Goal: Task Accomplishment & Management: Complete application form

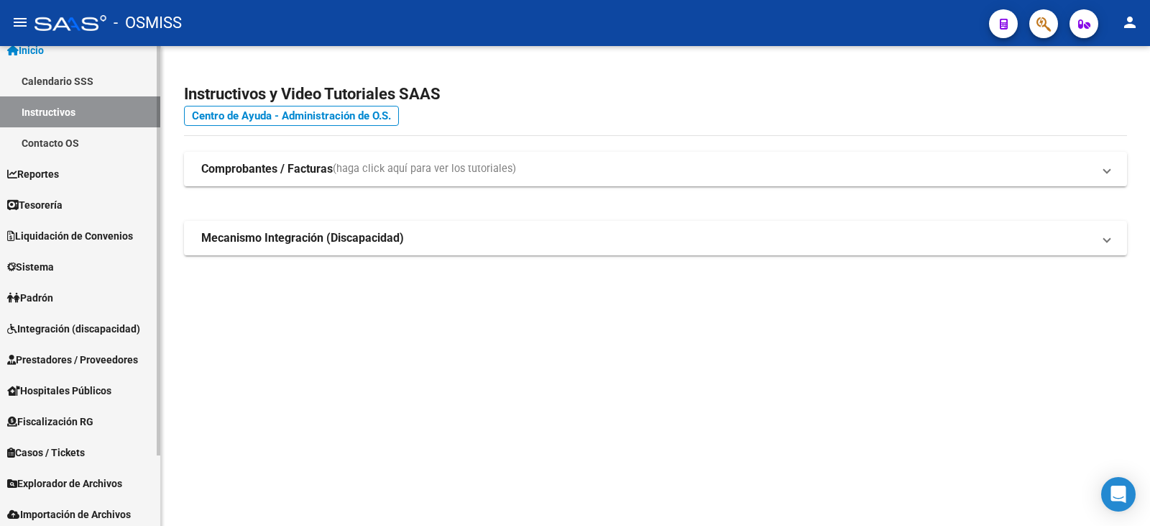
scroll to position [72, 0]
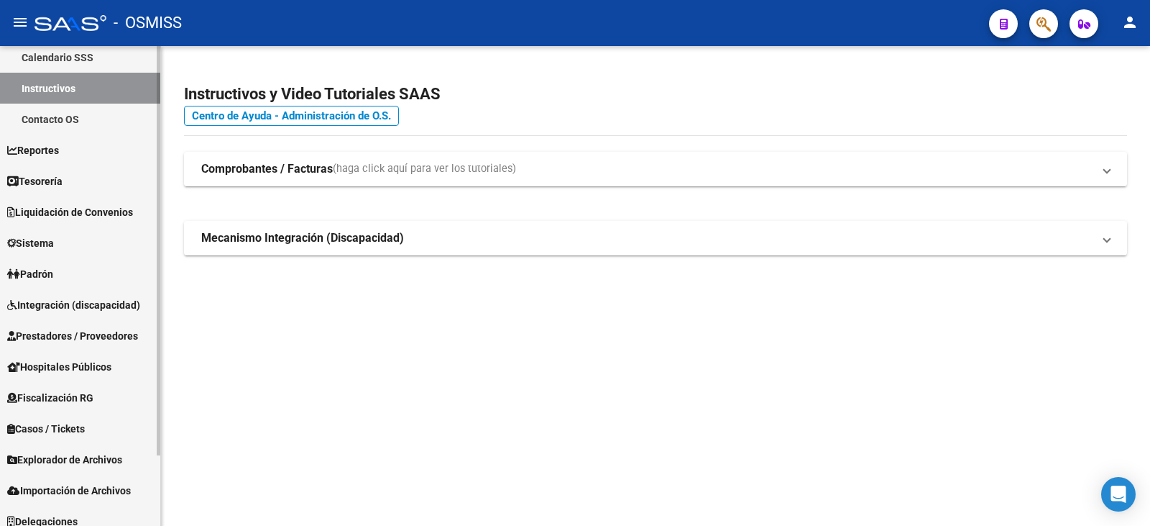
click at [58, 306] on span "Integración (discapacidad)" at bounding box center [73, 305] width 133 height 16
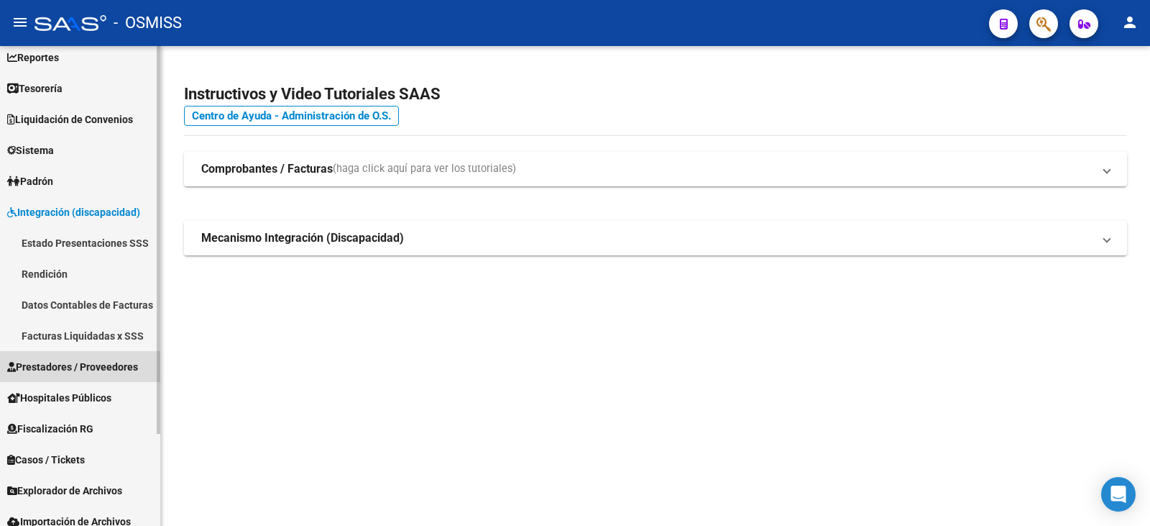
click at [84, 359] on span "Prestadores / Proveedores" at bounding box center [72, 367] width 131 height 16
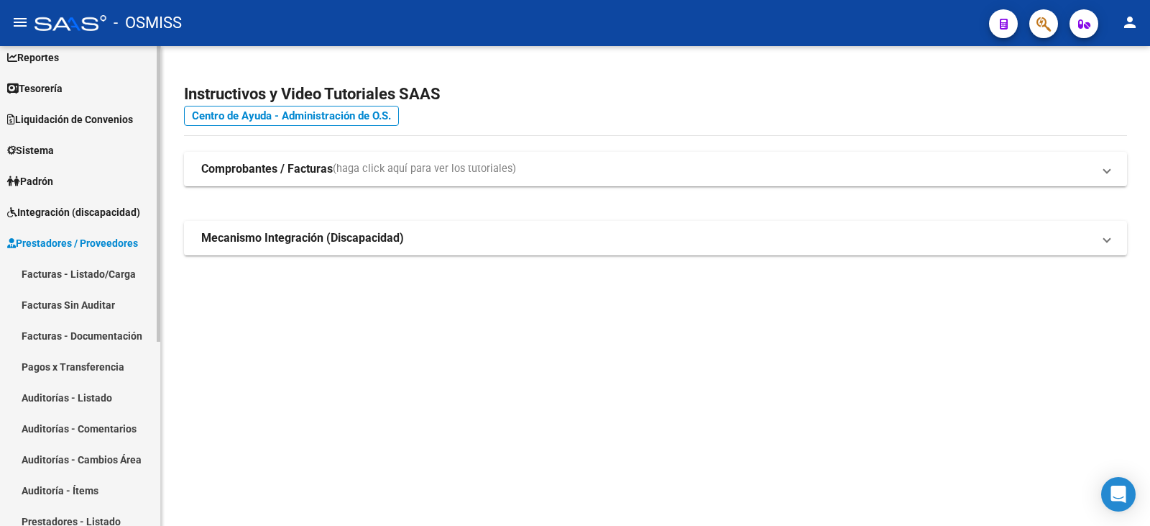
click at [63, 272] on link "Facturas - Listado/Carga" at bounding box center [80, 273] width 160 height 31
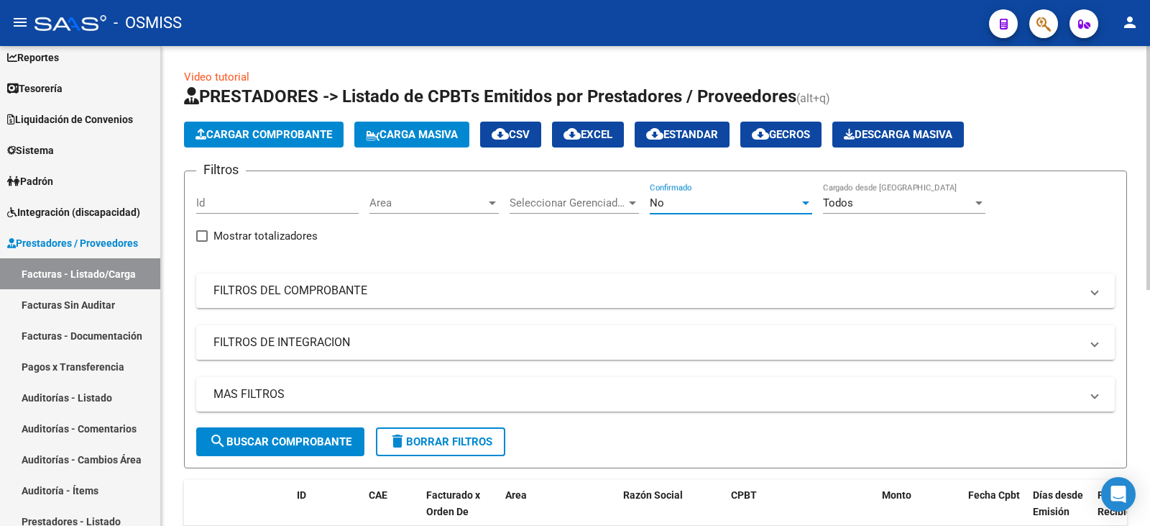
click at [689, 198] on div "No" at bounding box center [725, 202] width 150 height 13
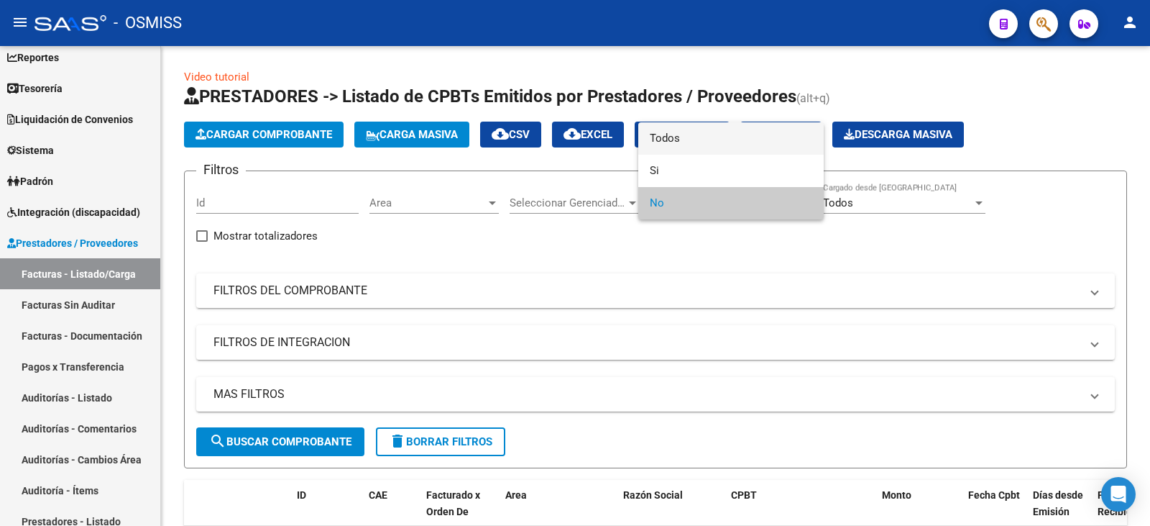
click at [680, 142] on span "Todos" at bounding box center [731, 138] width 163 height 32
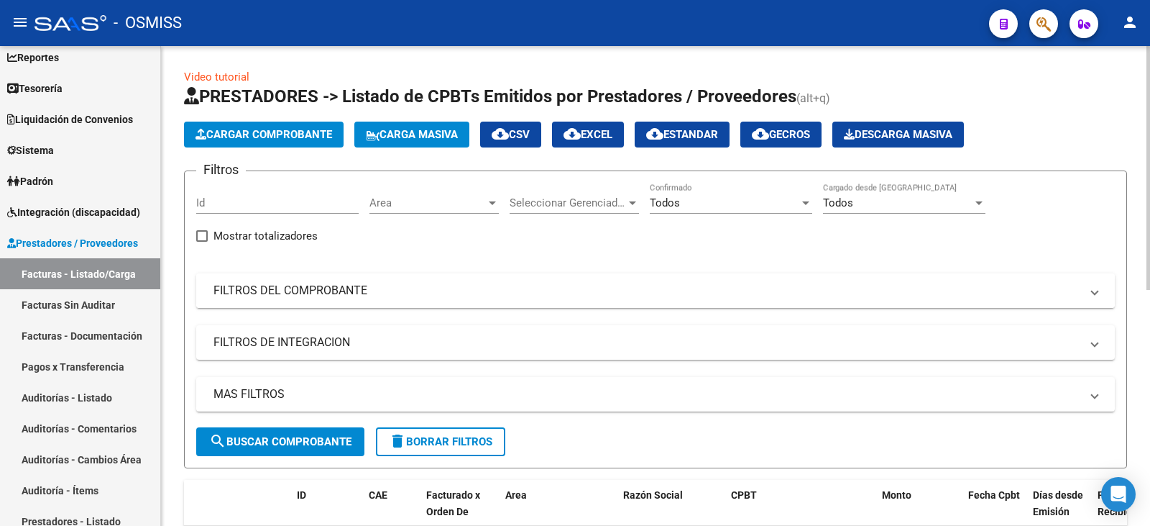
click at [680, 287] on mat-panel-title "FILTROS DEL COMPROBANTE" at bounding box center [647, 291] width 867 height 16
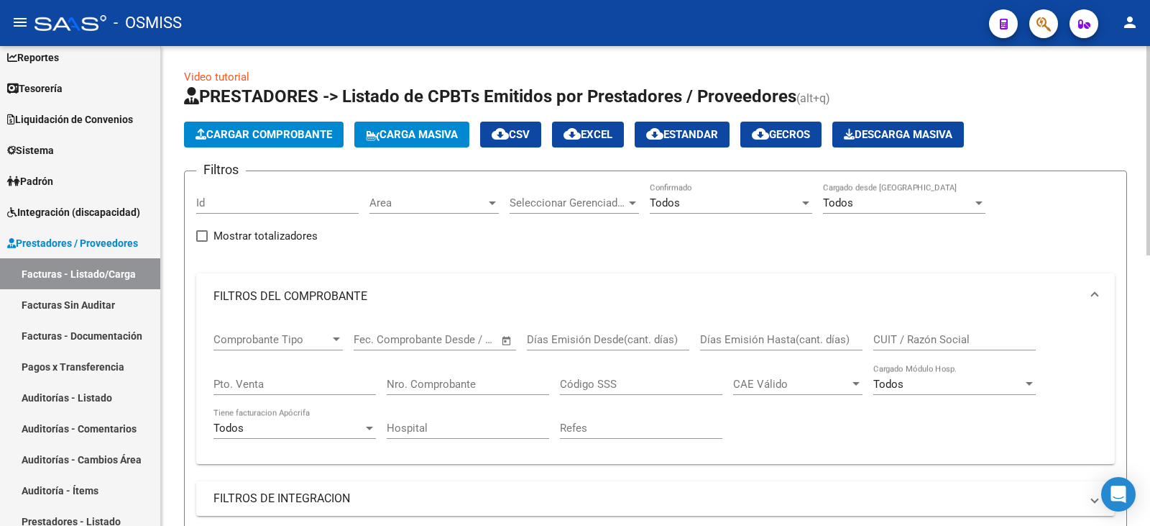
click at [939, 331] on div "CUIT / Razón Social" at bounding box center [955, 334] width 163 height 31
click at [941, 342] on input "CUIT / Razón Social" at bounding box center [955, 339] width 163 height 13
paste input "CORDOBA KARINA DE LOS ANGELES"
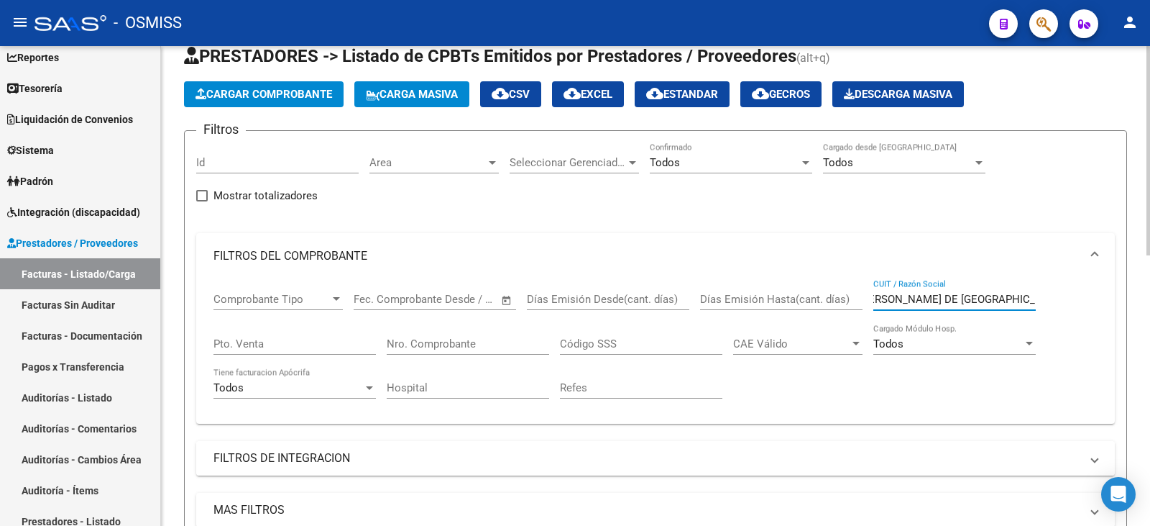
scroll to position [144, 0]
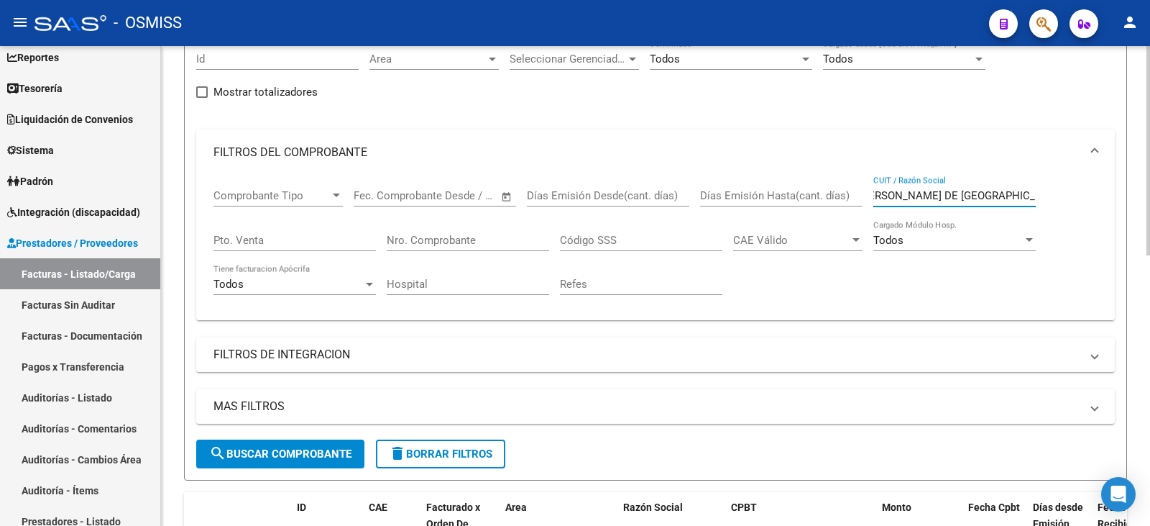
type input "CORDOBA KARINA DE LOS ANGELES"
click at [304, 459] on span "search Buscar Comprobante" at bounding box center [280, 453] width 142 height 13
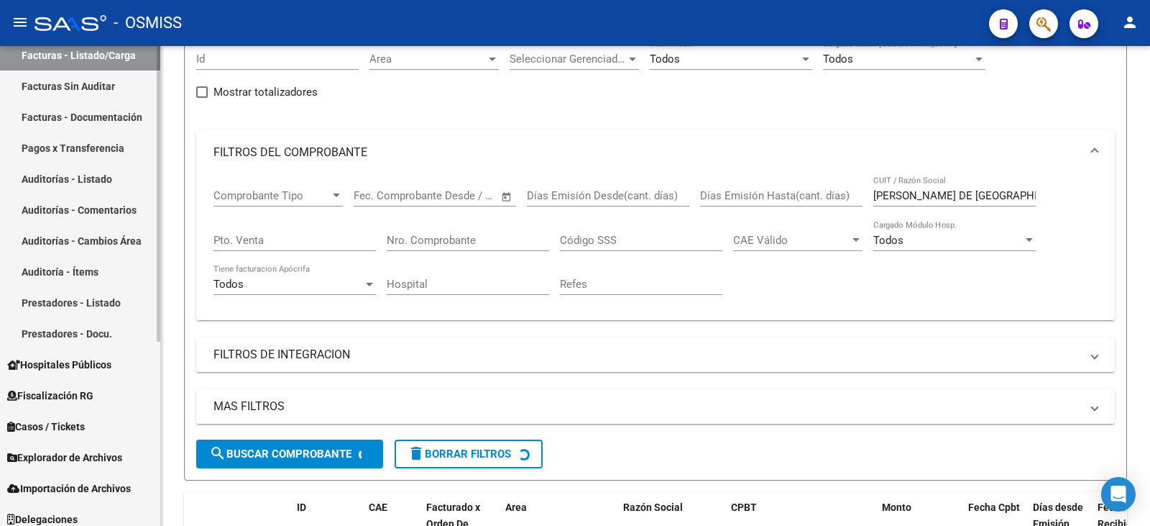
scroll to position [299, 0]
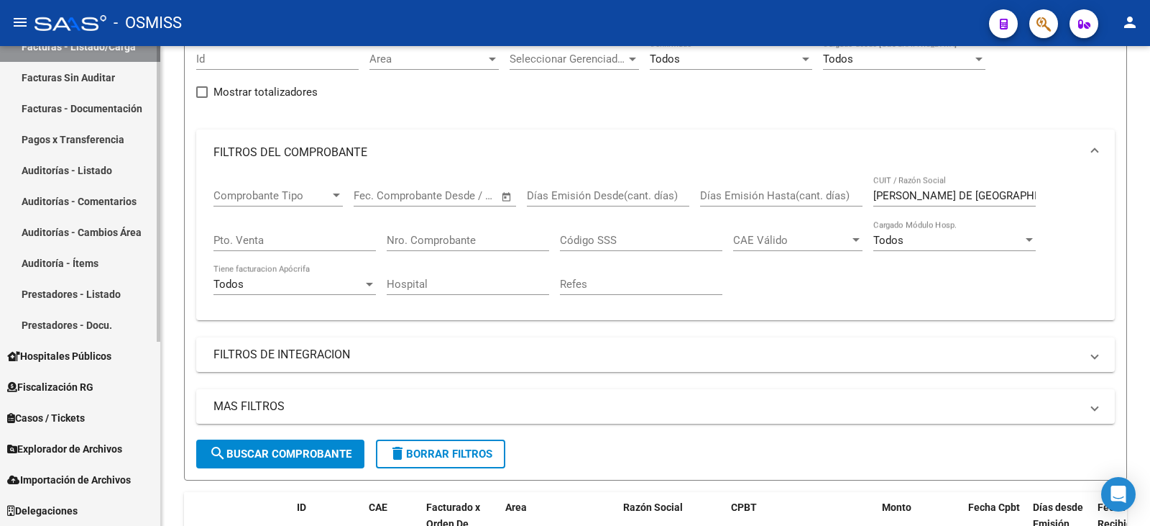
click at [66, 324] on link "Prestadores - Docu." at bounding box center [80, 324] width 160 height 31
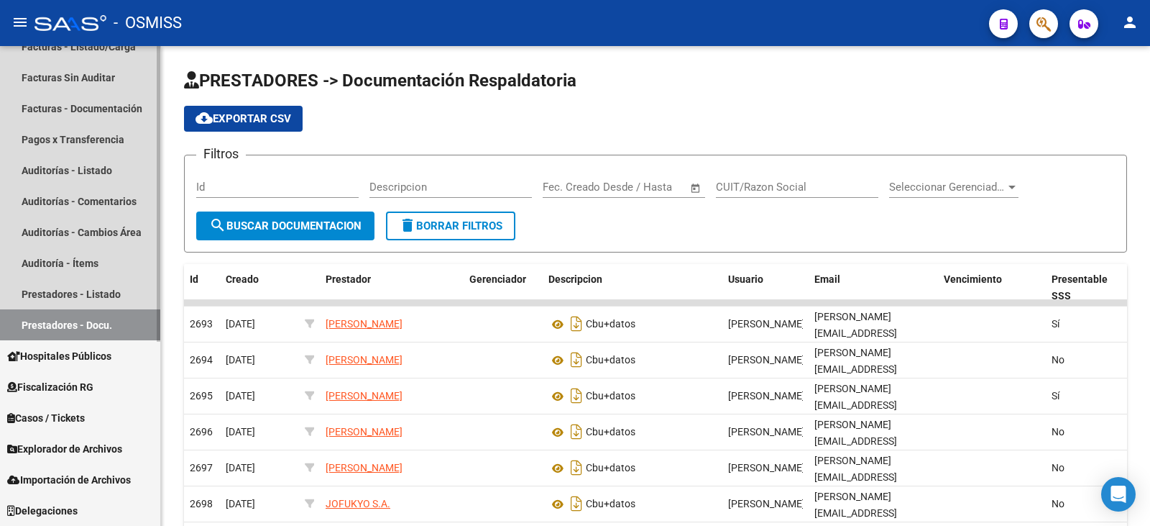
click at [65, 311] on link "Prestadores - Docu." at bounding box center [80, 324] width 160 height 31
click at [63, 292] on link "Prestadores - Listado" at bounding box center [80, 293] width 160 height 31
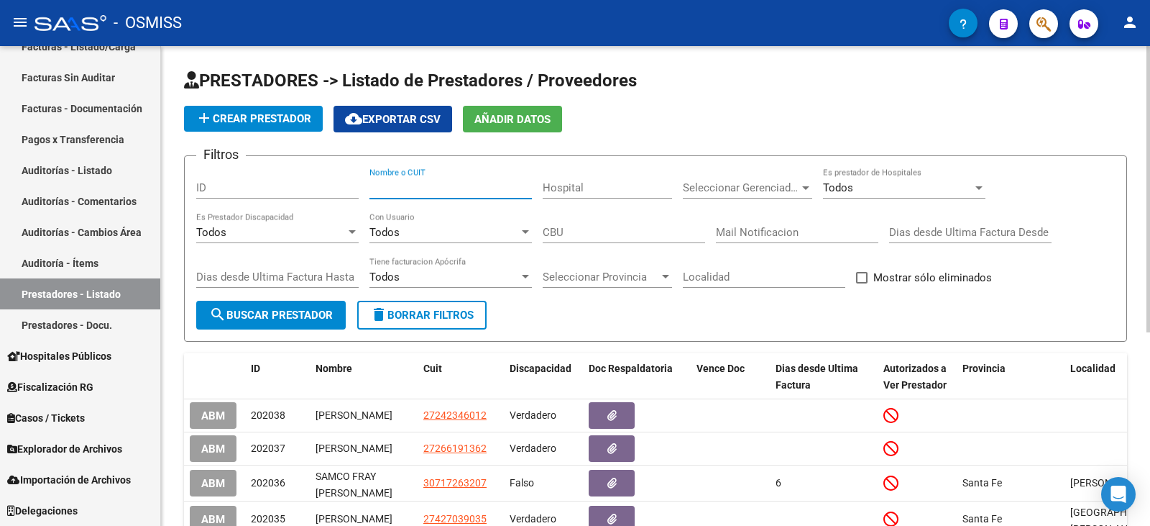
click at [482, 188] on input "Nombre o CUIT" at bounding box center [451, 187] width 163 height 13
paste input "CORDOBA KARINA DE LOS ANGELES"
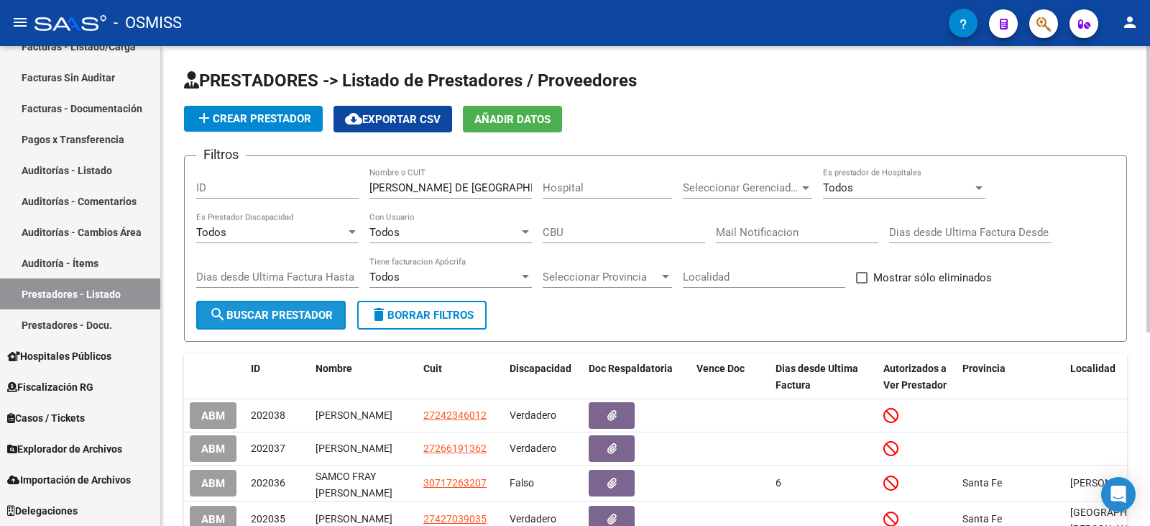
click at [260, 311] on span "search Buscar Prestador" at bounding box center [271, 314] width 124 height 13
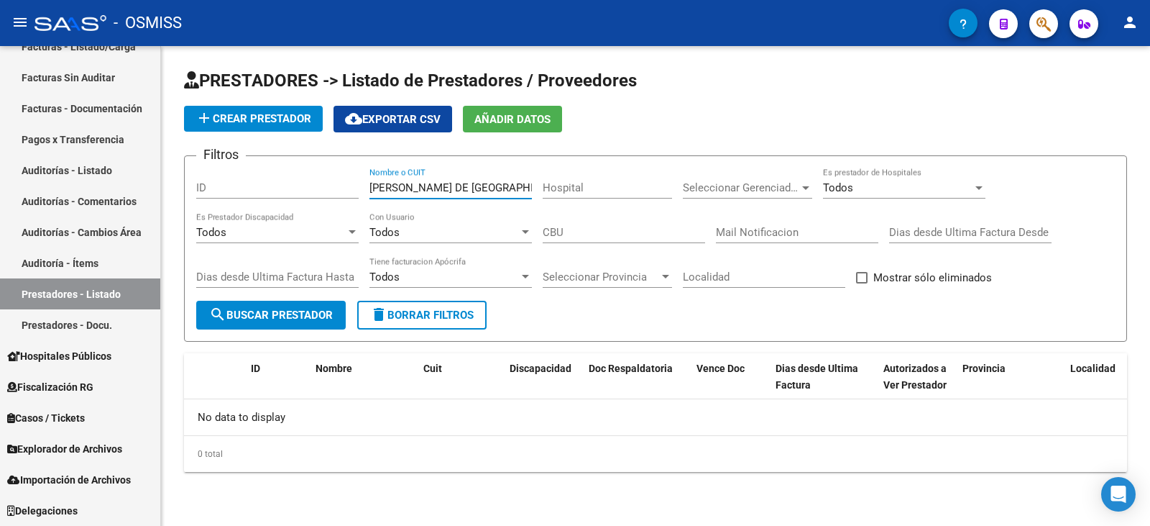
scroll to position [0, 15]
drag, startPoint x: 482, startPoint y: 187, endPoint x: 641, endPoint y: 199, distance: 158.7
click at [641, 199] on div "Filtros ID CORDOBA KARINA DE LOS ANGELES Nombre o CUIT Hospital Seleccionar Ger…" at bounding box center [655, 234] width 919 height 133
type input "CORDOBA KARINA"
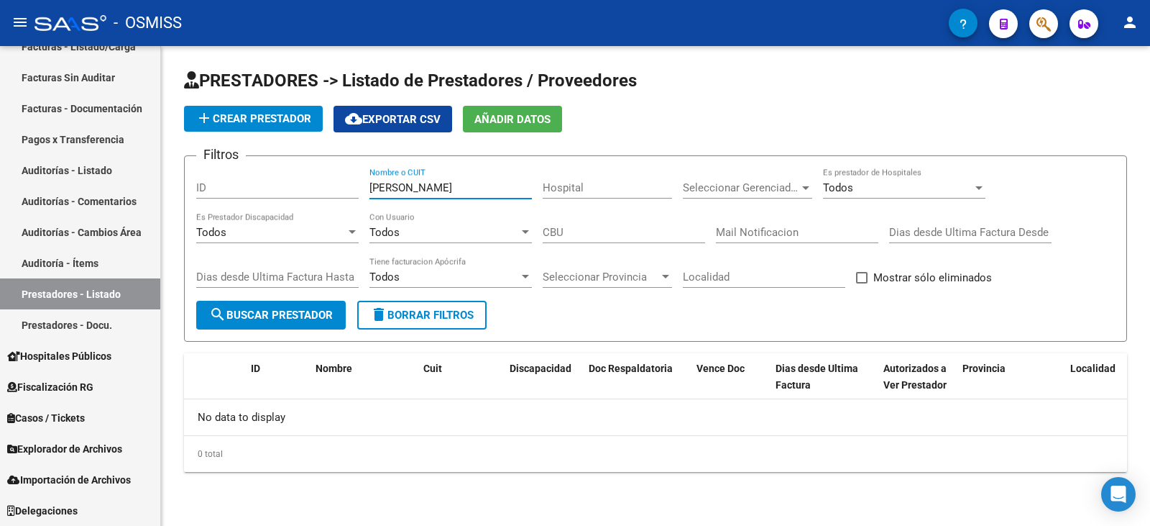
click at [298, 321] on span "search Buscar Prestador" at bounding box center [271, 314] width 124 height 13
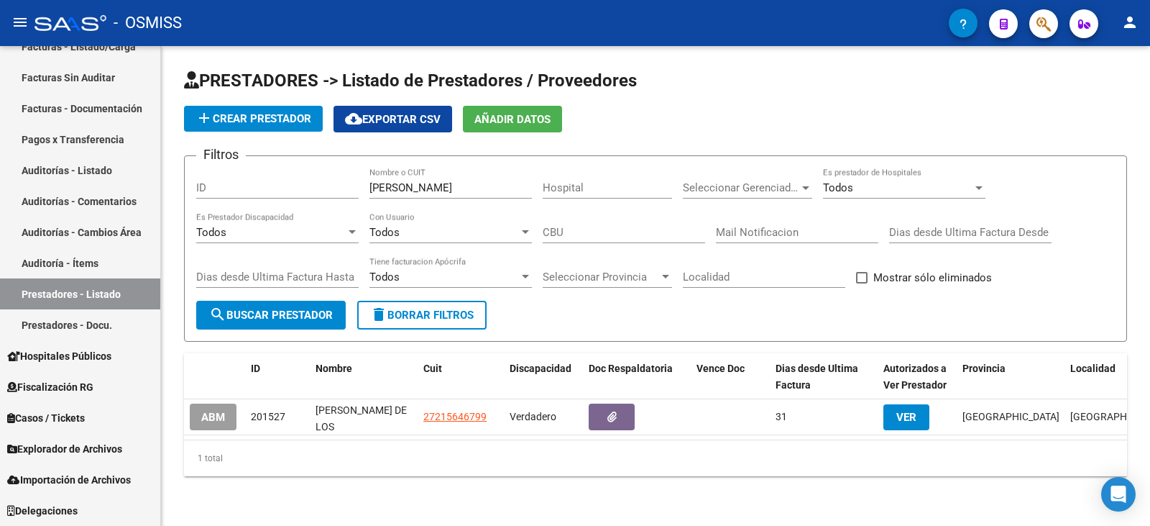
click at [197, 405] on button "ABM" at bounding box center [213, 416] width 47 height 27
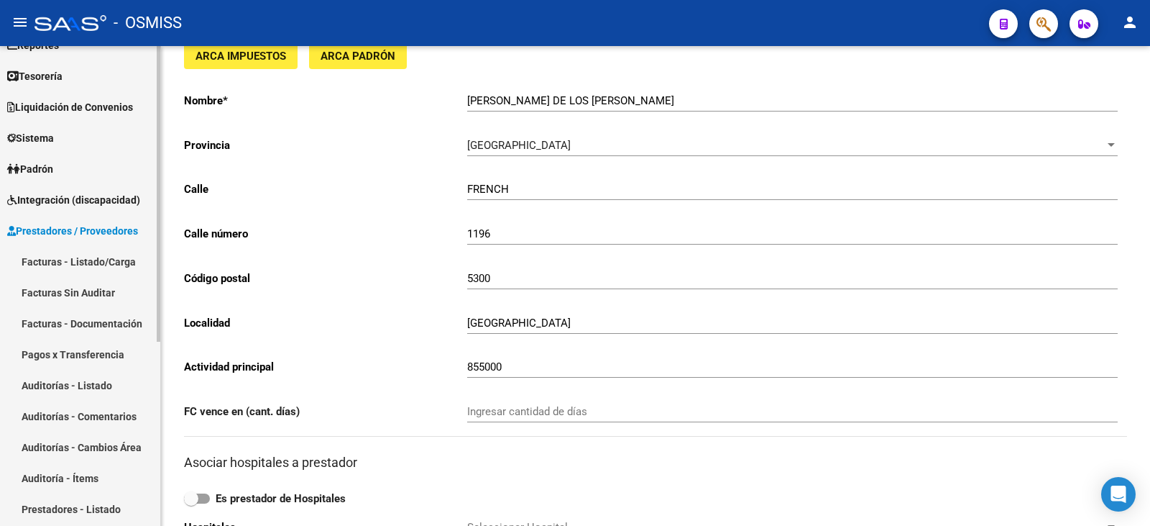
scroll to position [83, 0]
click at [55, 255] on link "Facturas - Listado/Carga" at bounding box center [80, 262] width 160 height 31
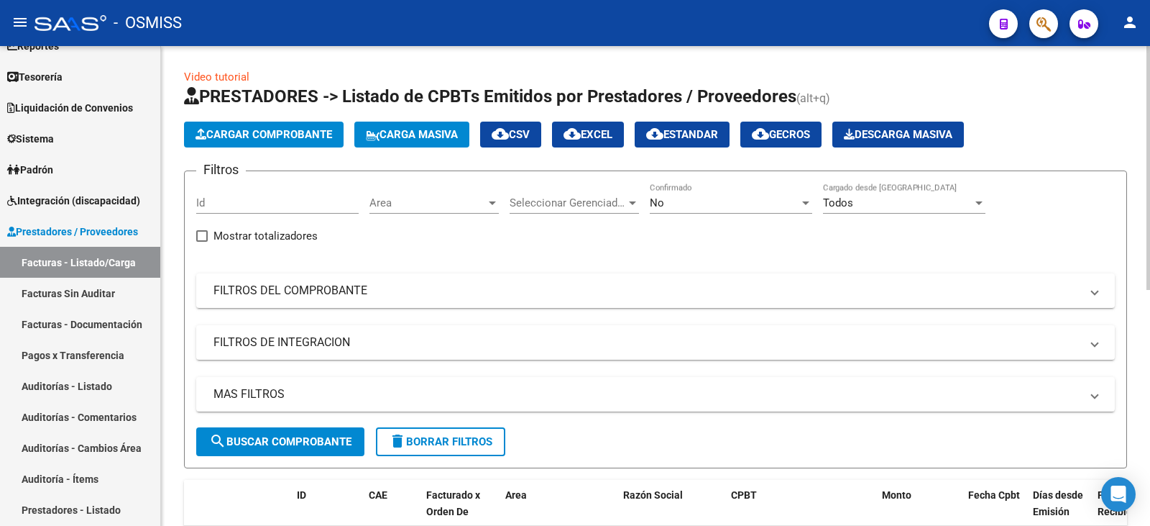
click at [697, 201] on div "No" at bounding box center [725, 202] width 150 height 13
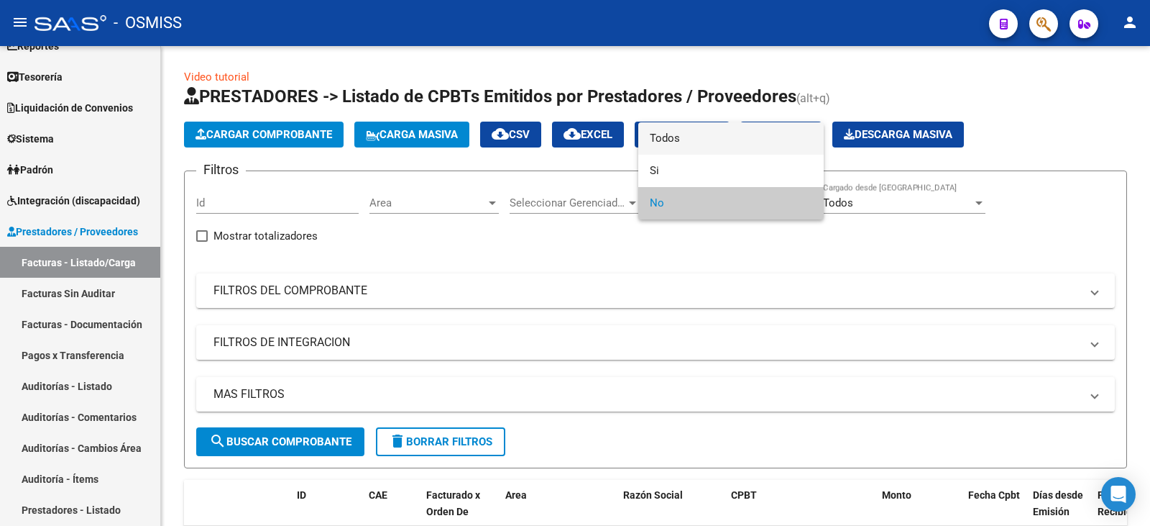
click at [691, 144] on span "Todos" at bounding box center [731, 138] width 163 height 32
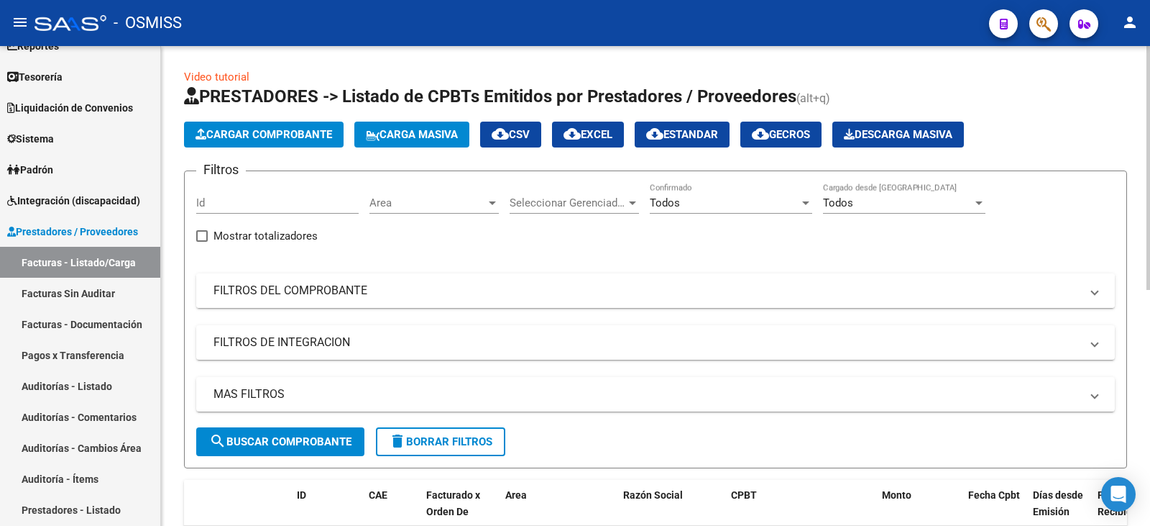
click at [719, 281] on mat-expansion-panel-header "FILTROS DEL COMPROBANTE" at bounding box center [655, 290] width 919 height 35
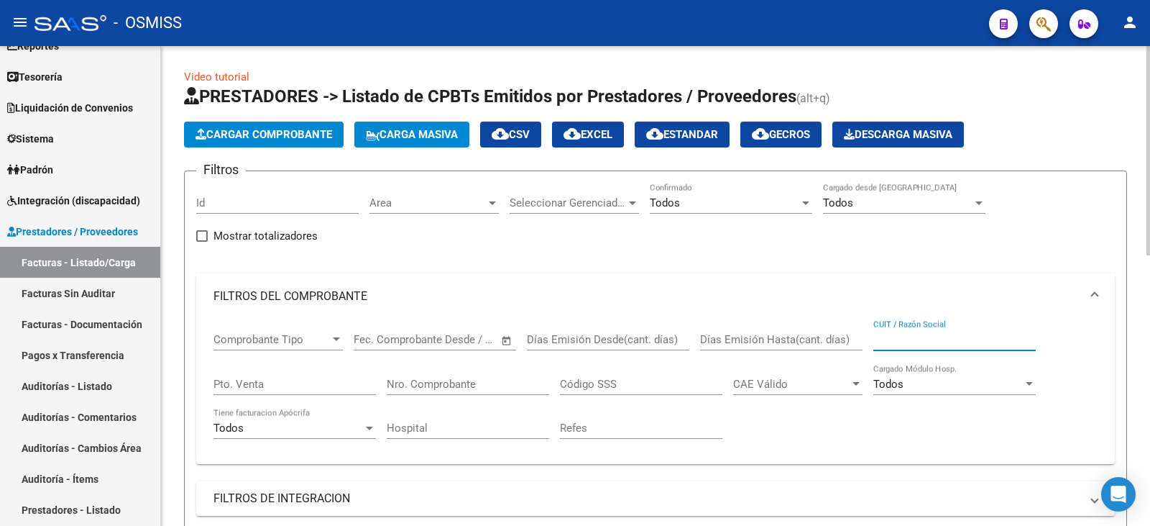
click at [930, 339] on input "CUIT / Razón Social" at bounding box center [955, 339] width 163 height 13
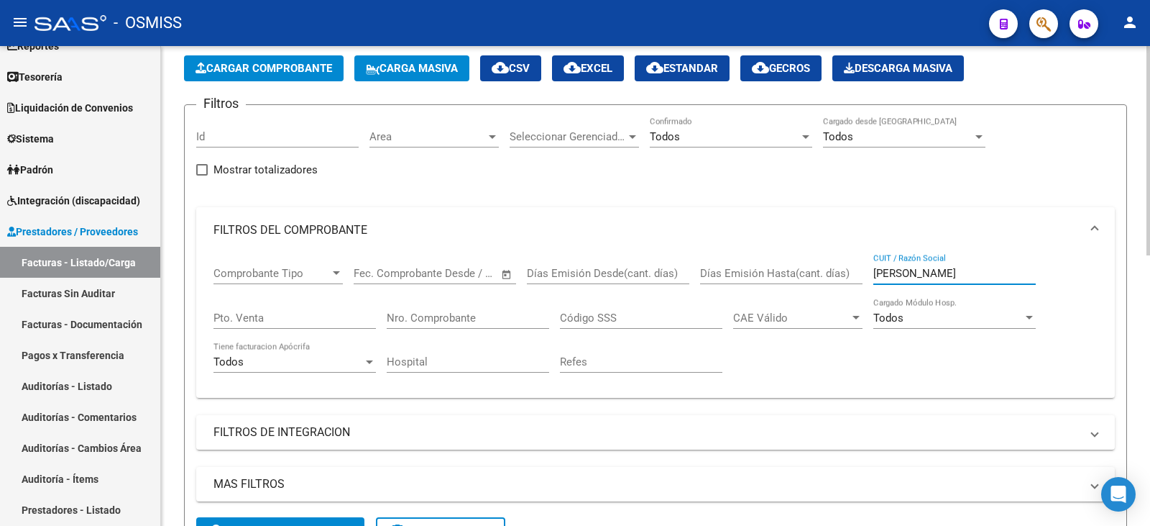
scroll to position [216, 0]
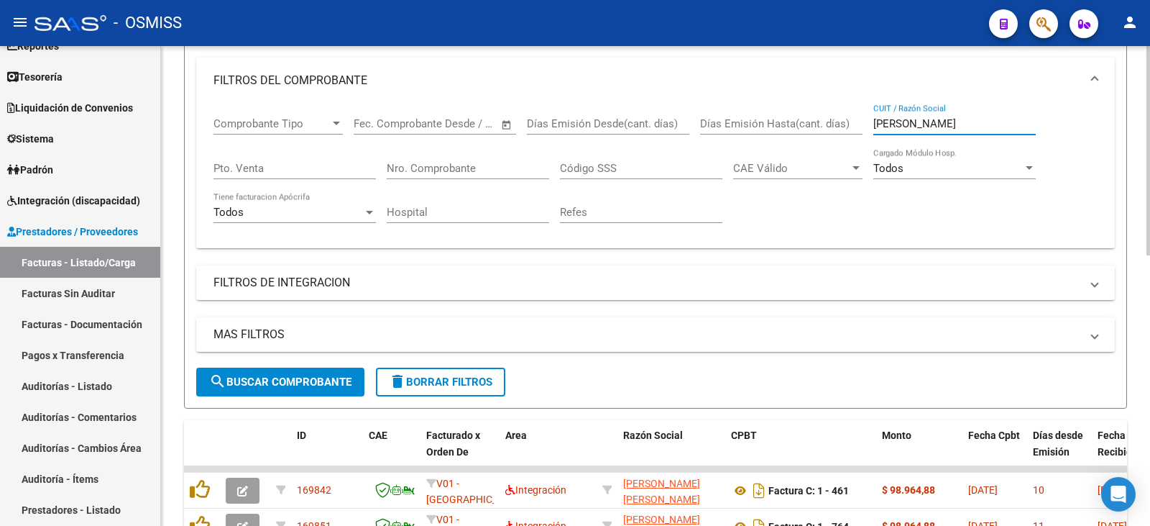
type input "FELIX MARIANA"
click at [326, 383] on span "search Buscar Comprobante" at bounding box center [280, 381] width 142 height 13
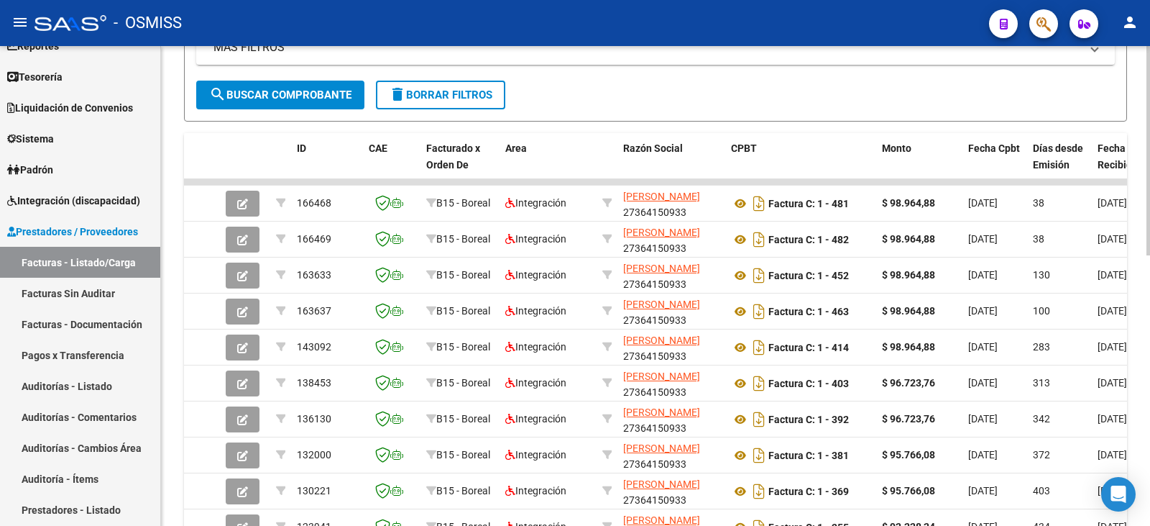
scroll to position [503, 0]
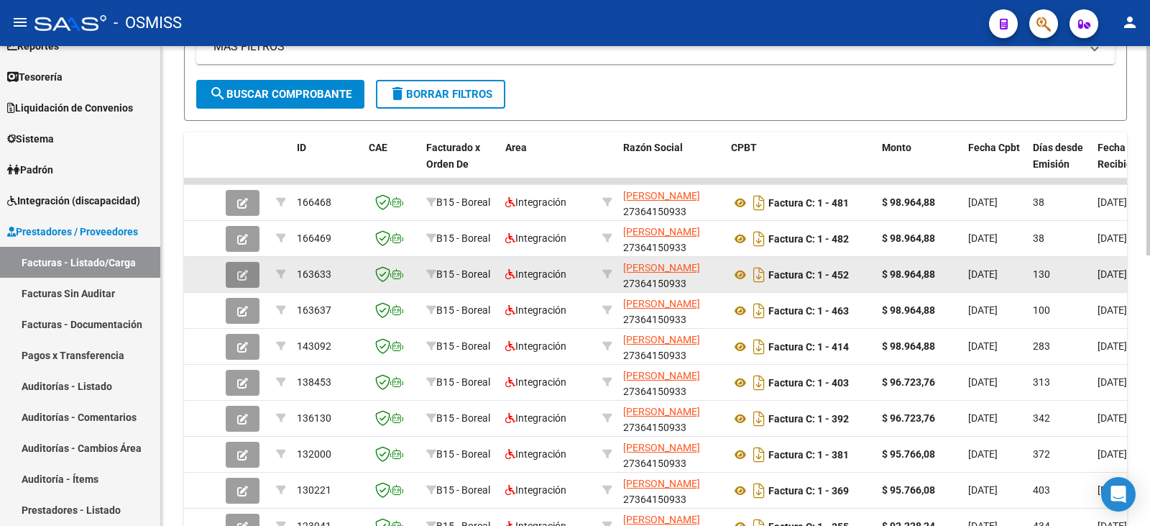
click at [237, 276] on icon "button" at bounding box center [242, 275] width 11 height 11
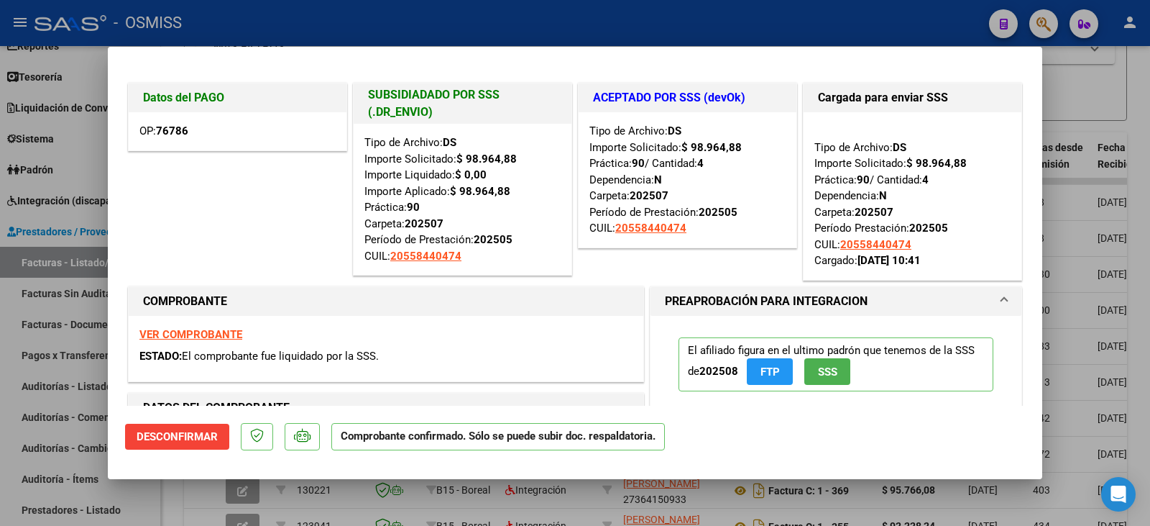
click at [1074, 80] on div at bounding box center [575, 263] width 1150 height 526
type input "$ 0,00"
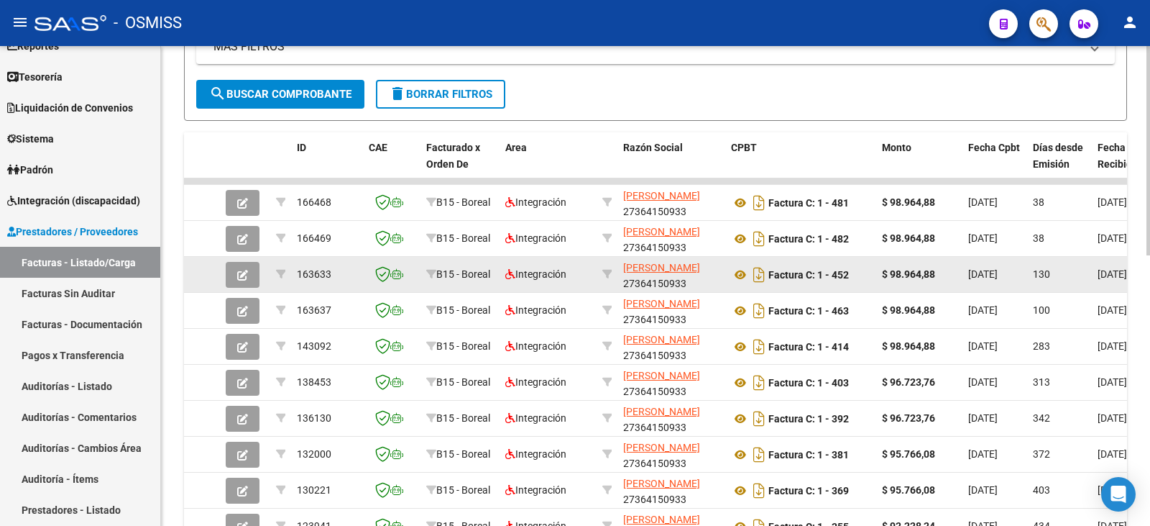
click at [236, 272] on button "button" at bounding box center [243, 275] width 34 height 26
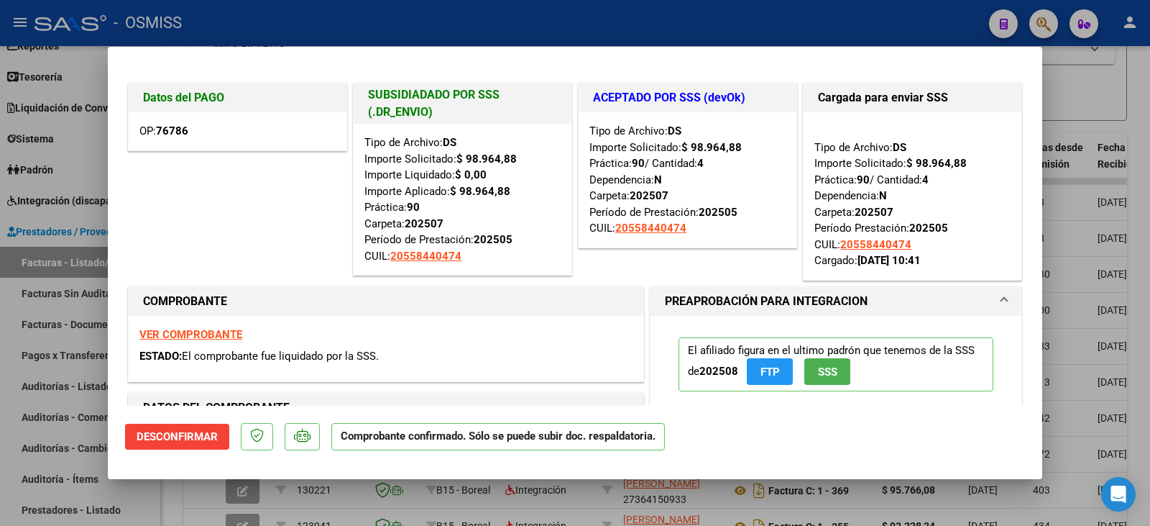
click at [1086, 119] on div at bounding box center [575, 263] width 1150 height 526
type input "$ 0,00"
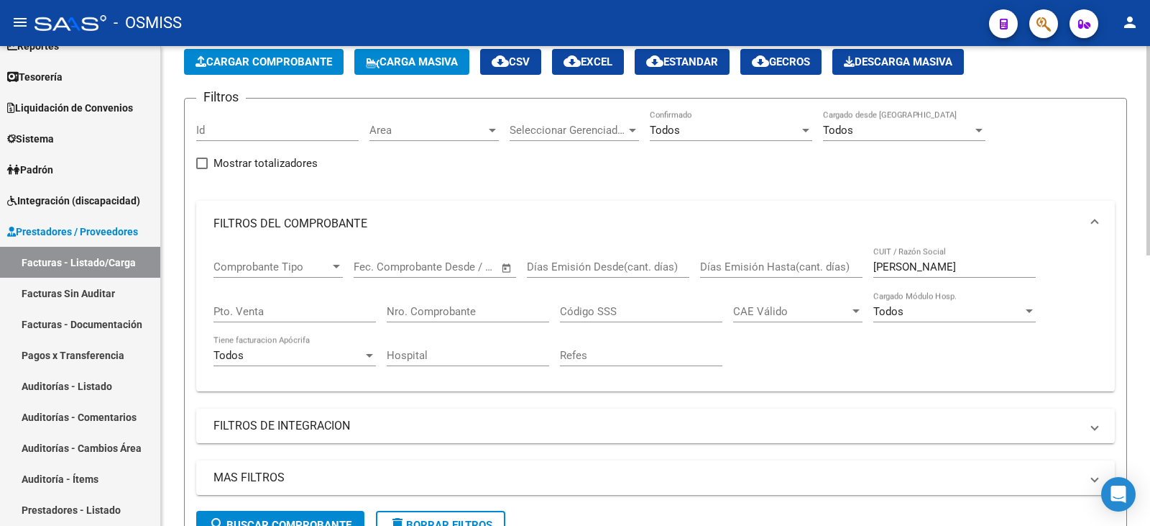
scroll to position [72, 0]
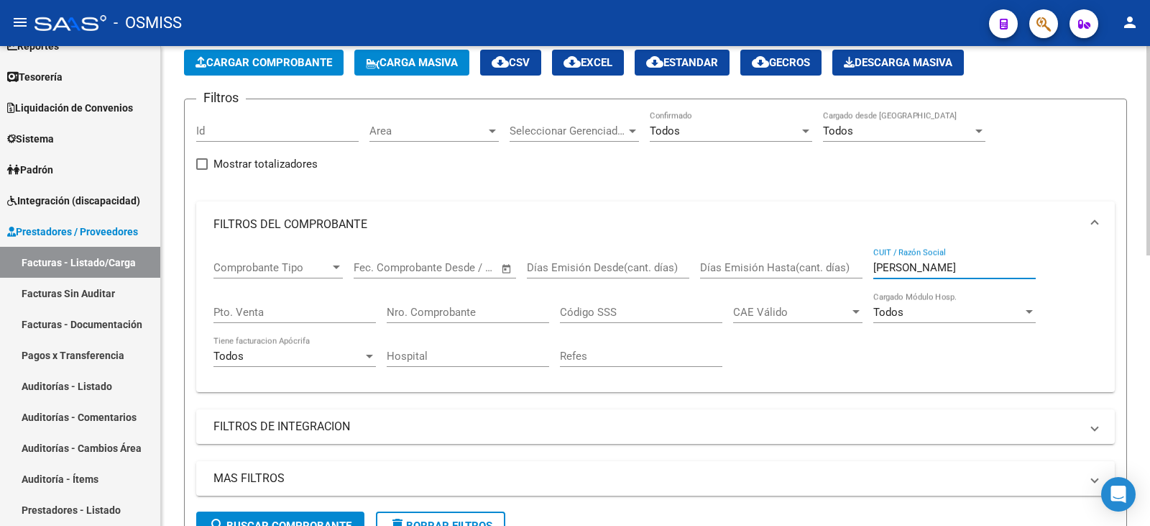
drag, startPoint x: 974, startPoint y: 263, endPoint x: 710, endPoint y: 273, distance: 264.1
click at [710, 273] on div "Comprobante Tipo Comprobante Tipo Fecha inicio – Fecha fin Fec. Comprobante Des…" at bounding box center [656, 313] width 884 height 133
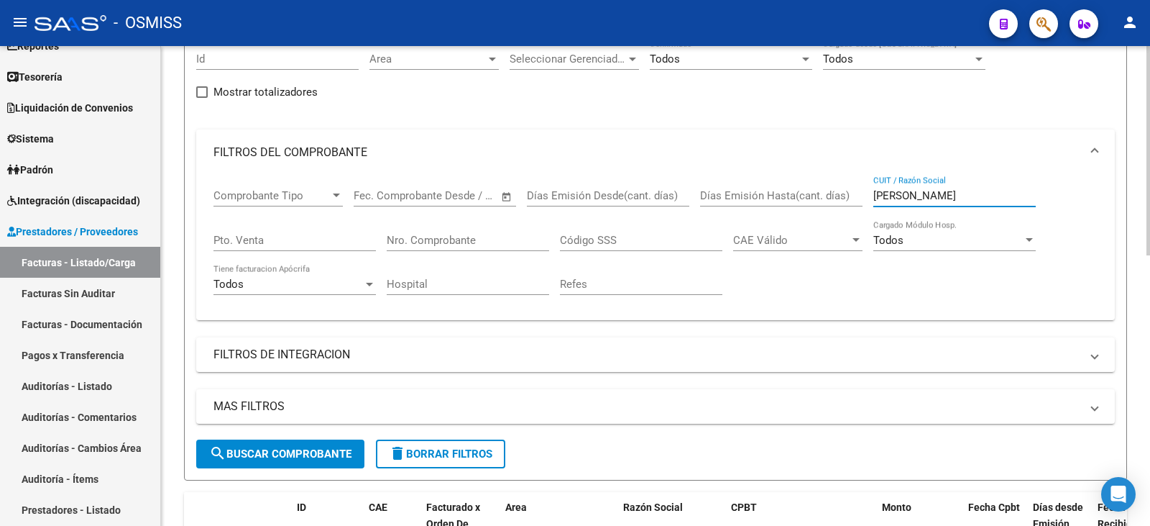
type input "D AMICO"
click at [277, 467] on form "Filtros Id Area Area Seleccionar Gerenciador Seleccionar Gerenciador Todos Conf…" at bounding box center [655, 254] width 943 height 454
click at [277, 459] on button "search Buscar Comprobante" at bounding box center [280, 453] width 168 height 29
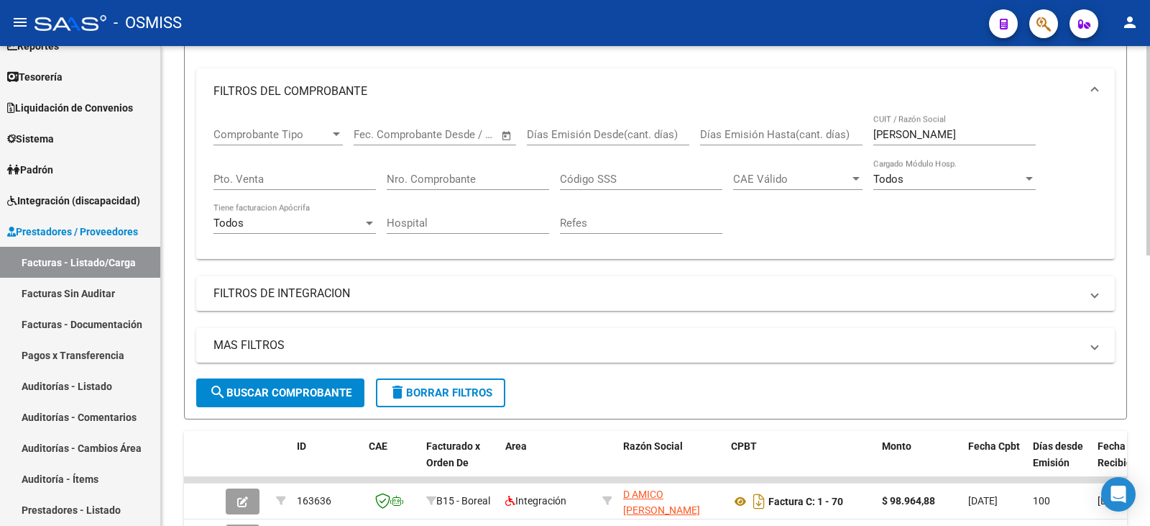
scroll to position [360, 0]
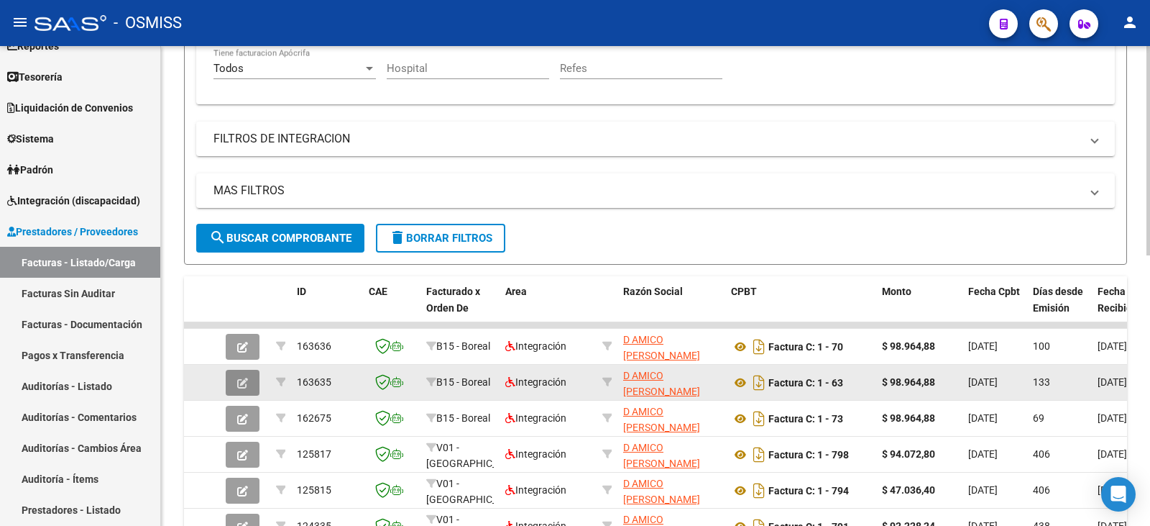
click at [240, 378] on icon "button" at bounding box center [242, 383] width 11 height 11
